Goal: Information Seeking & Learning: Learn about a topic

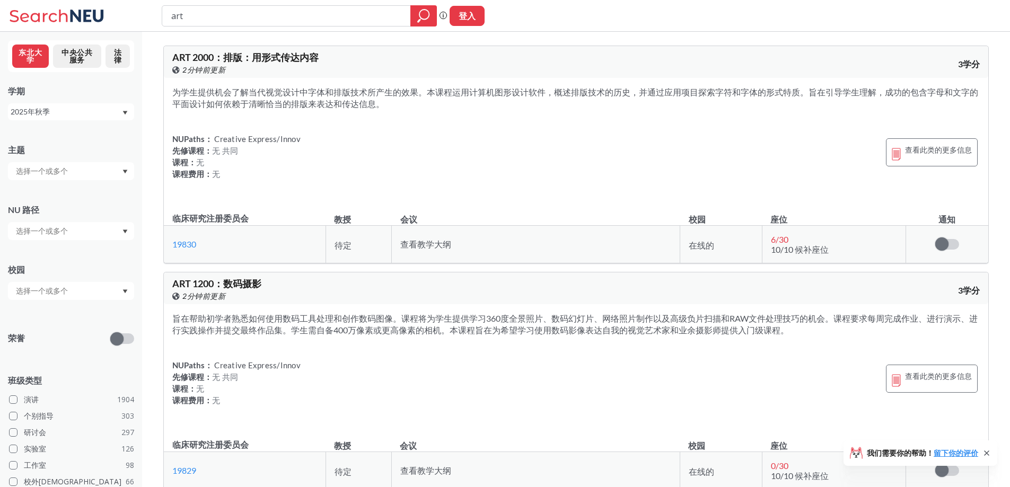
scroll to position [159, 0]
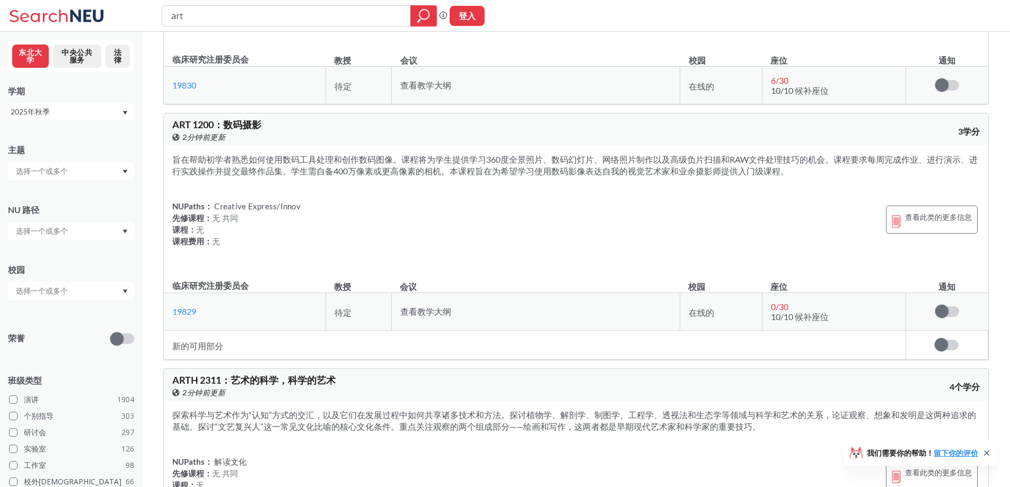
click at [74, 104] on div "2025年秋季" at bounding box center [71, 111] width 126 height 17
click at [599, 267] on div "旨在帮助初学者熟悉如何使用数码工具处理和创作数码图像。课程将为学生提供学习360度全景照片、数码幻灯片、网络照片制作以及高级负片扫描和RAW文件处理技巧的机会…" at bounding box center [576, 207] width 825 height 124
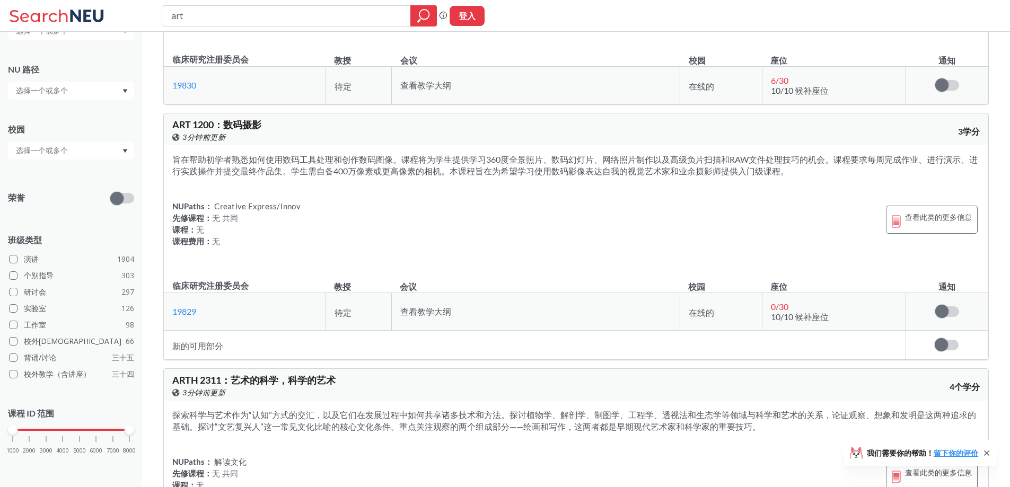
click at [242, 123] on font "数码摄影" at bounding box center [242, 125] width 38 height 12
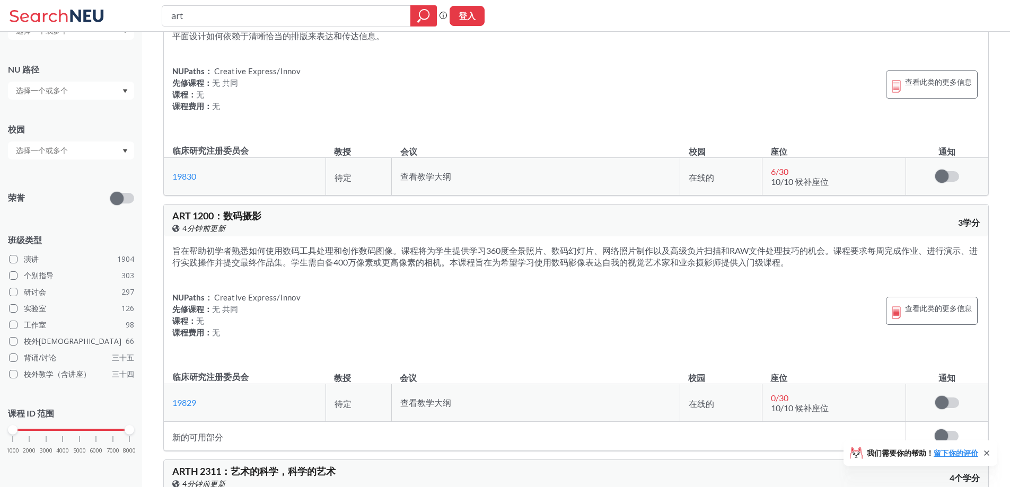
scroll to position [0, 0]
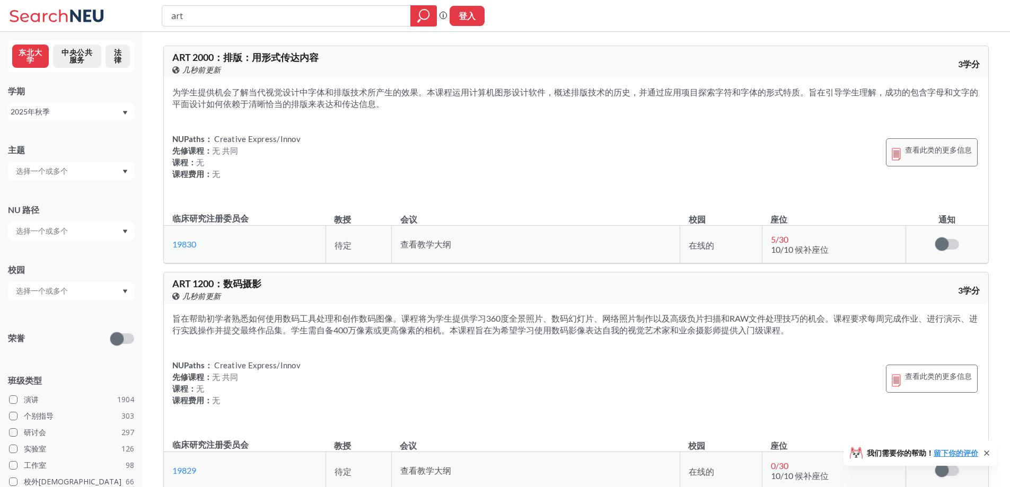
click at [915, 149] on font "查看此类的更多信息" at bounding box center [938, 149] width 67 height 9
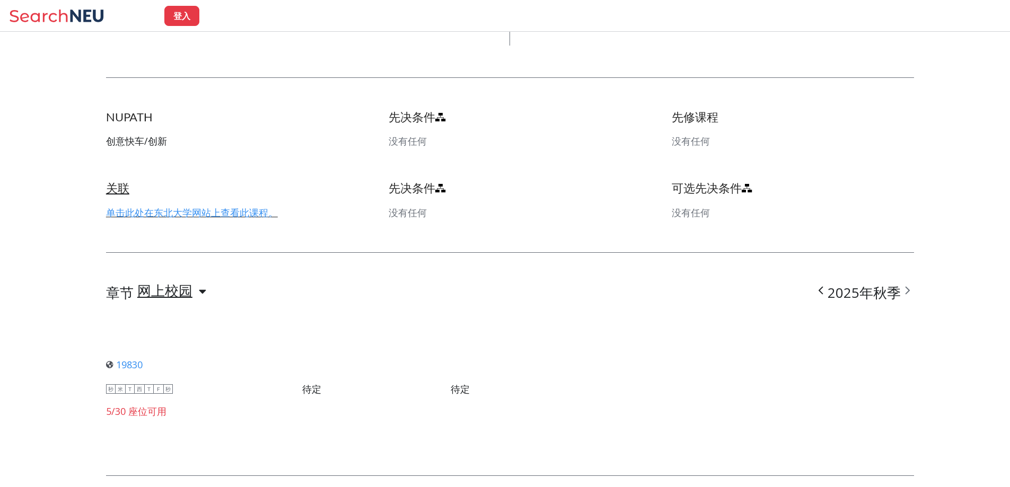
scroll to position [530, 0]
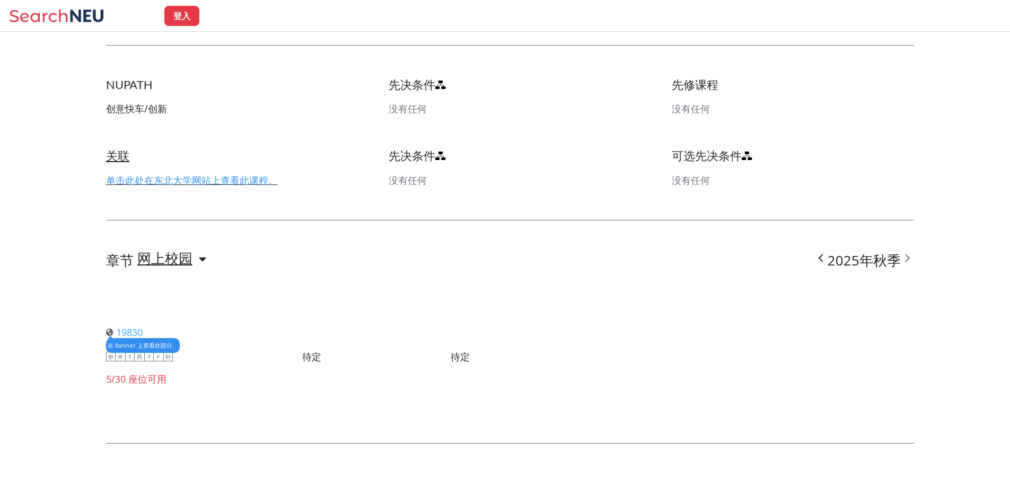
click at [134, 334] on font "19830" at bounding box center [129, 332] width 27 height 13
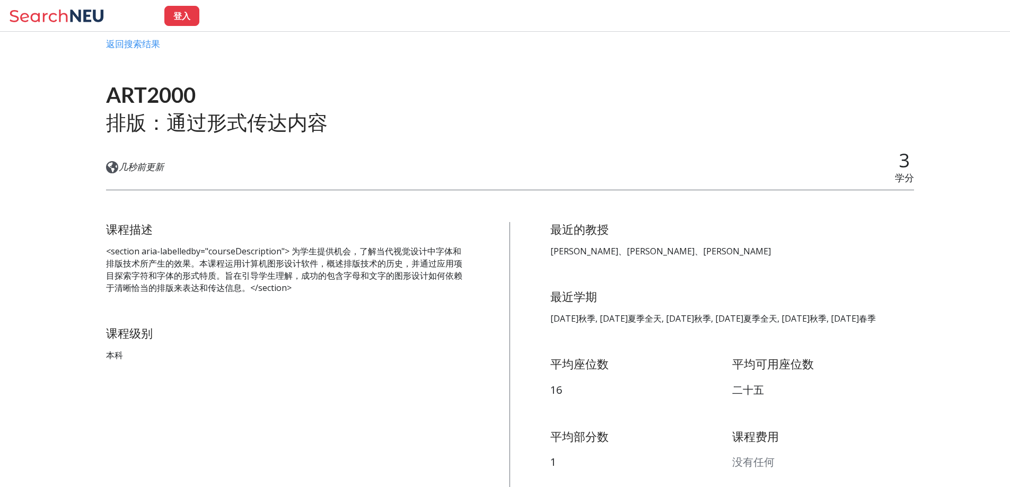
scroll to position [20, 0]
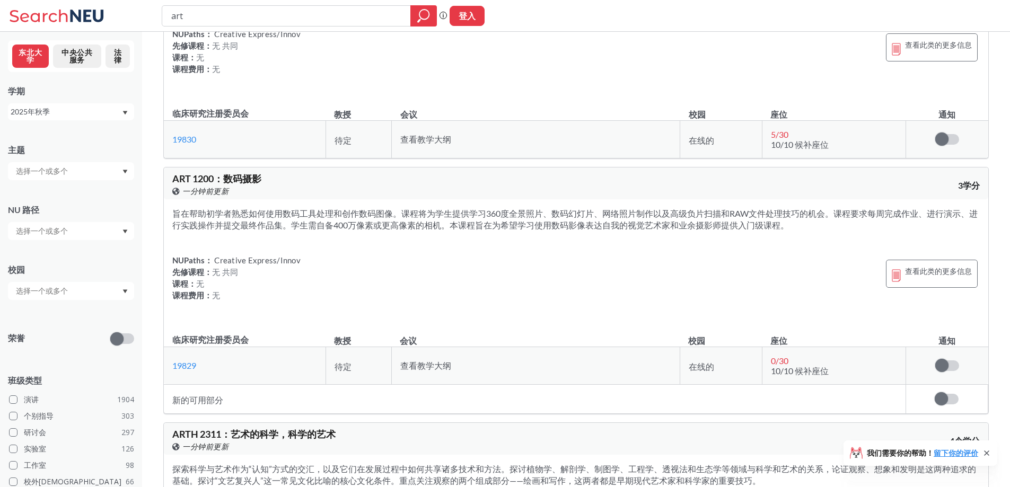
scroll to position [106, 0]
click at [75, 294] on input "text" at bounding box center [55, 291] width 89 height 13
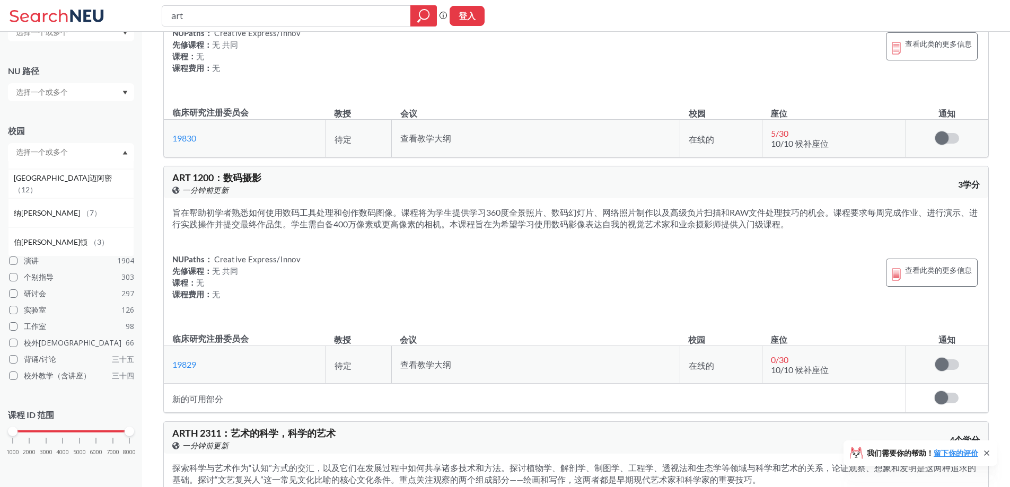
scroll to position [141, 0]
click at [268, 246] on div "旨在帮助初学者熟悉如何使用数码工具处理和创作数码图像。课程将为学生提供学习360度全景照片、数码幻灯片、网络照片制作以及高级负片扫描和RAW文件处理技巧的机会…" at bounding box center [576, 260] width 825 height 124
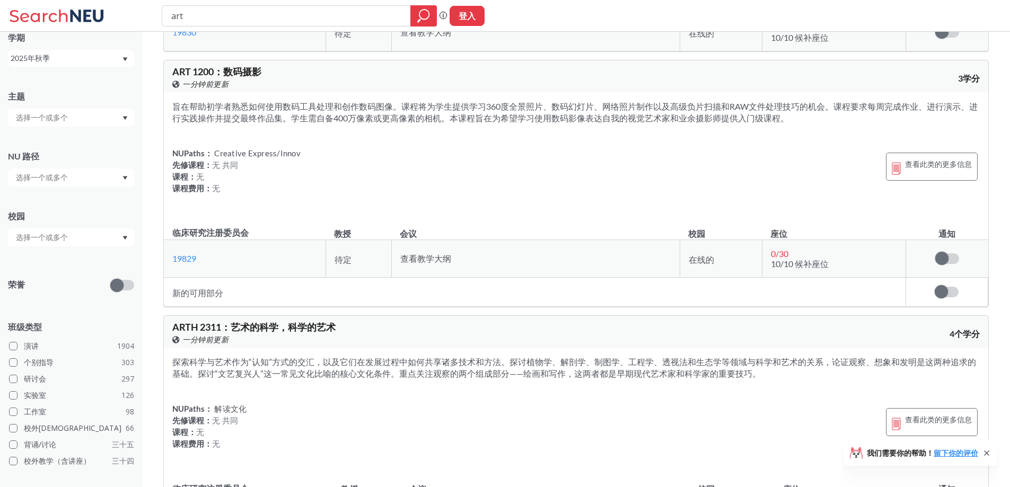
scroll to position [34, 0]
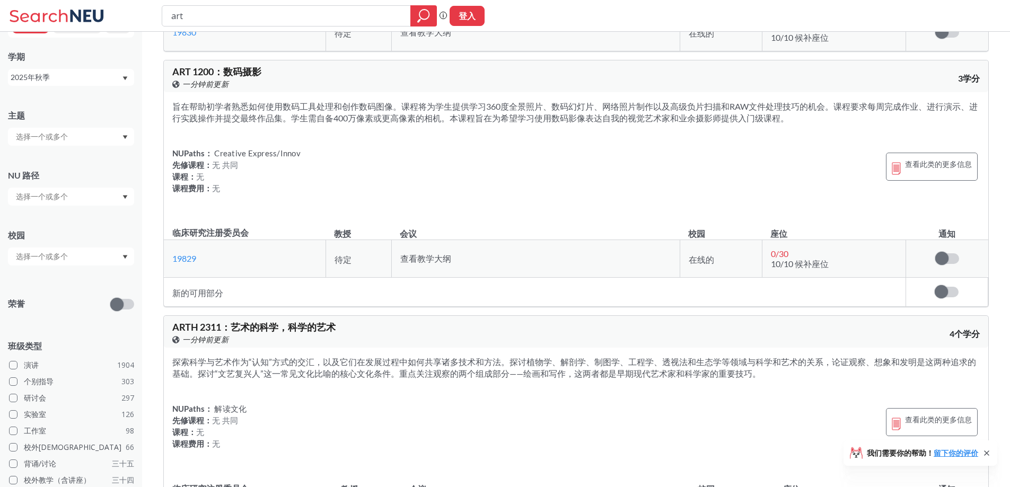
click at [84, 201] on input "text" at bounding box center [55, 196] width 89 height 13
click at [97, 136] on input "text" at bounding box center [55, 136] width 89 height 13
click at [101, 107] on div "主题 CS ( 115 ) 计算机科学 国家核研究小组 ( 76 ) 护理 欧洲高等教育委员会 ( 72 ) 电气与计算机工程 化学 ( 69 ) 化学与化学…" at bounding box center [71, 122] width 126 height 47
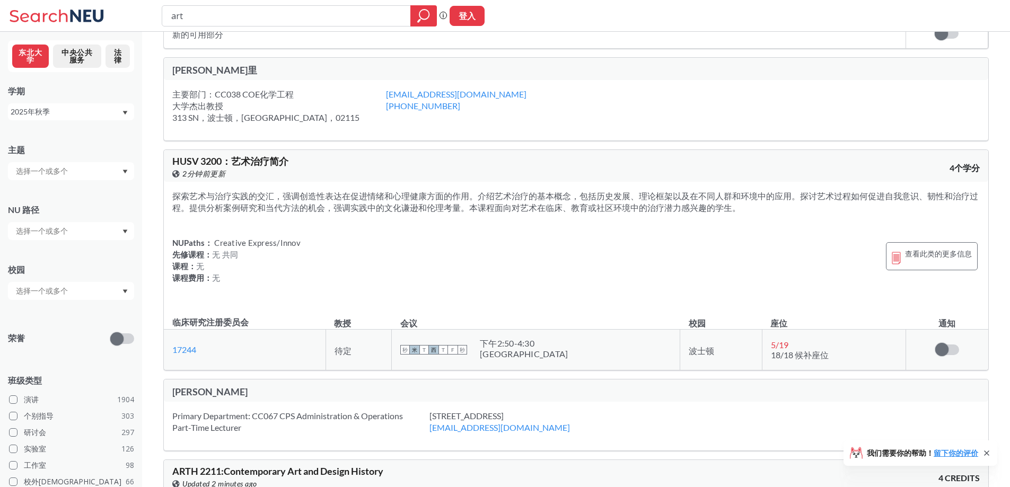
scroll to position [731, 0]
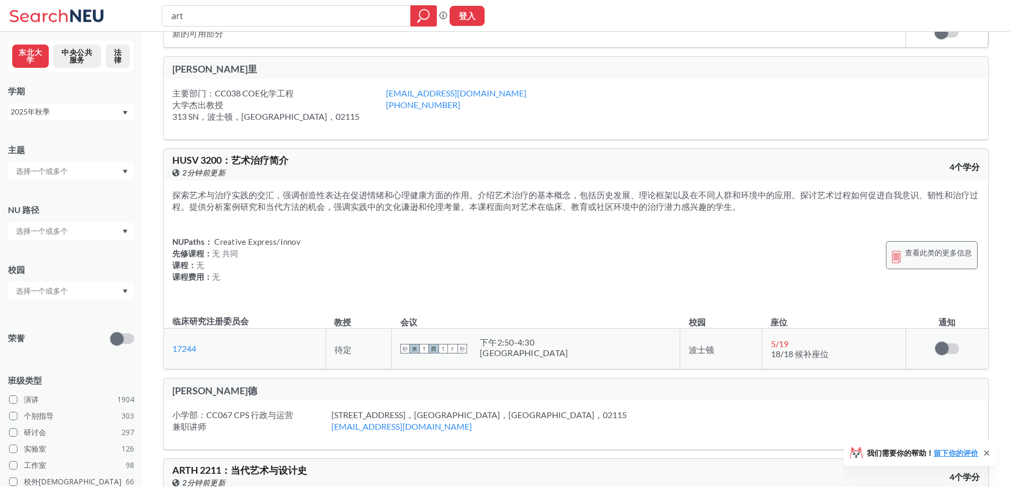
click at [937, 247] on span "查看此类的更多信息" at bounding box center [938, 255] width 67 height 19
